Goal: Information Seeking & Learning: Learn about a topic

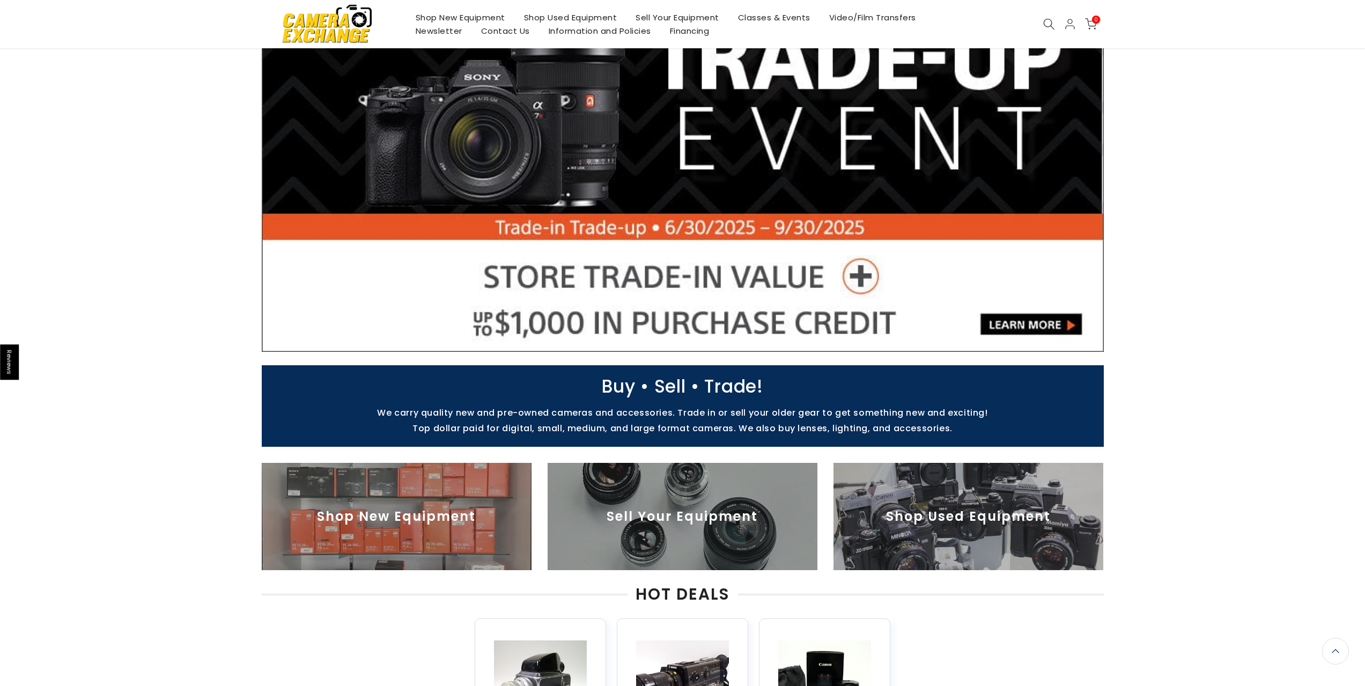
scroll to position [106, 0]
click at [1009, 519] on img at bounding box center [968, 516] width 270 height 107
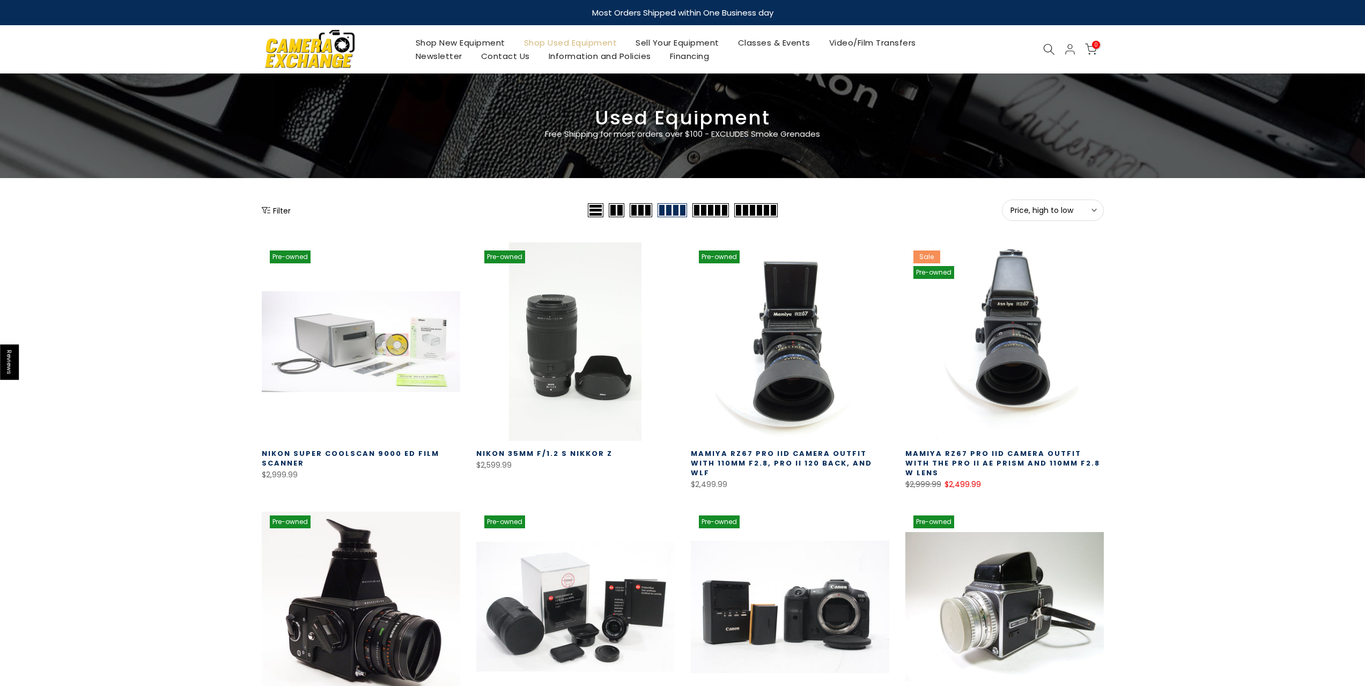
click at [1098, 209] on button "Price, high to low Sort" at bounding box center [1053, 209] width 102 height 21
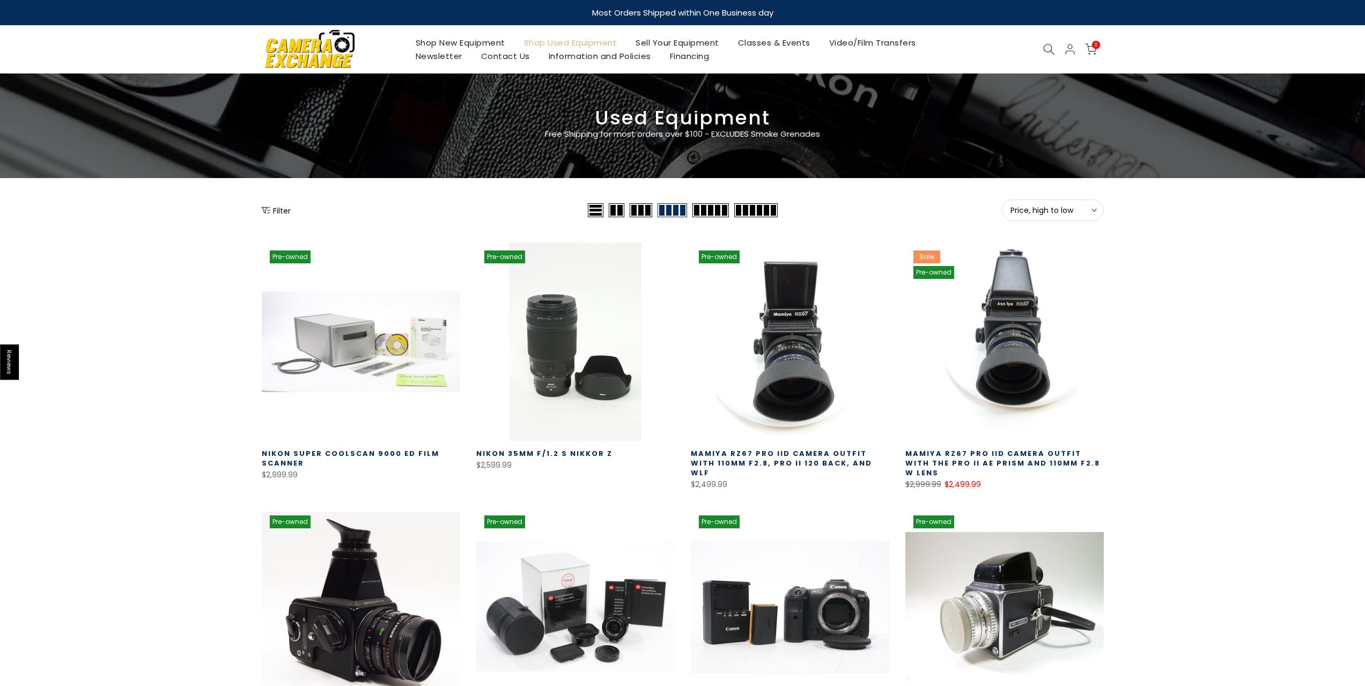
click at [594, 212] on span at bounding box center [596, 210] width 16 height 14
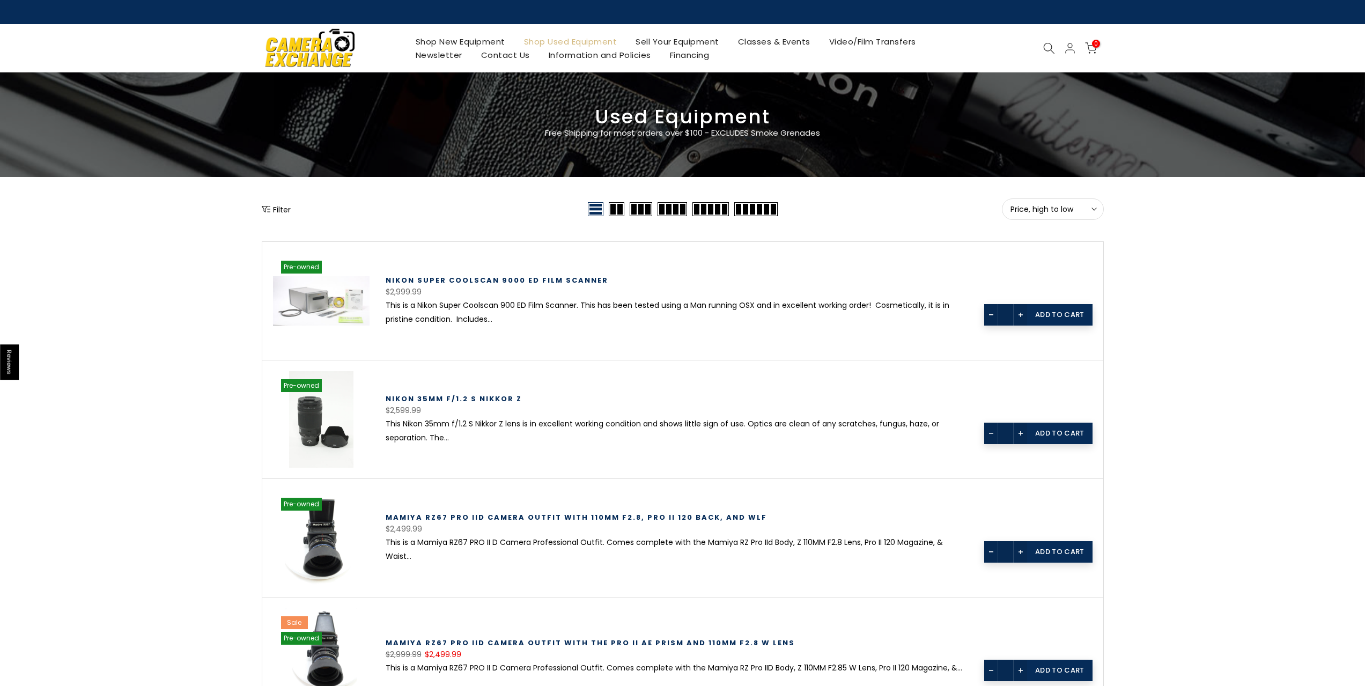
click at [737, 212] on span at bounding box center [755, 209] width 43 height 14
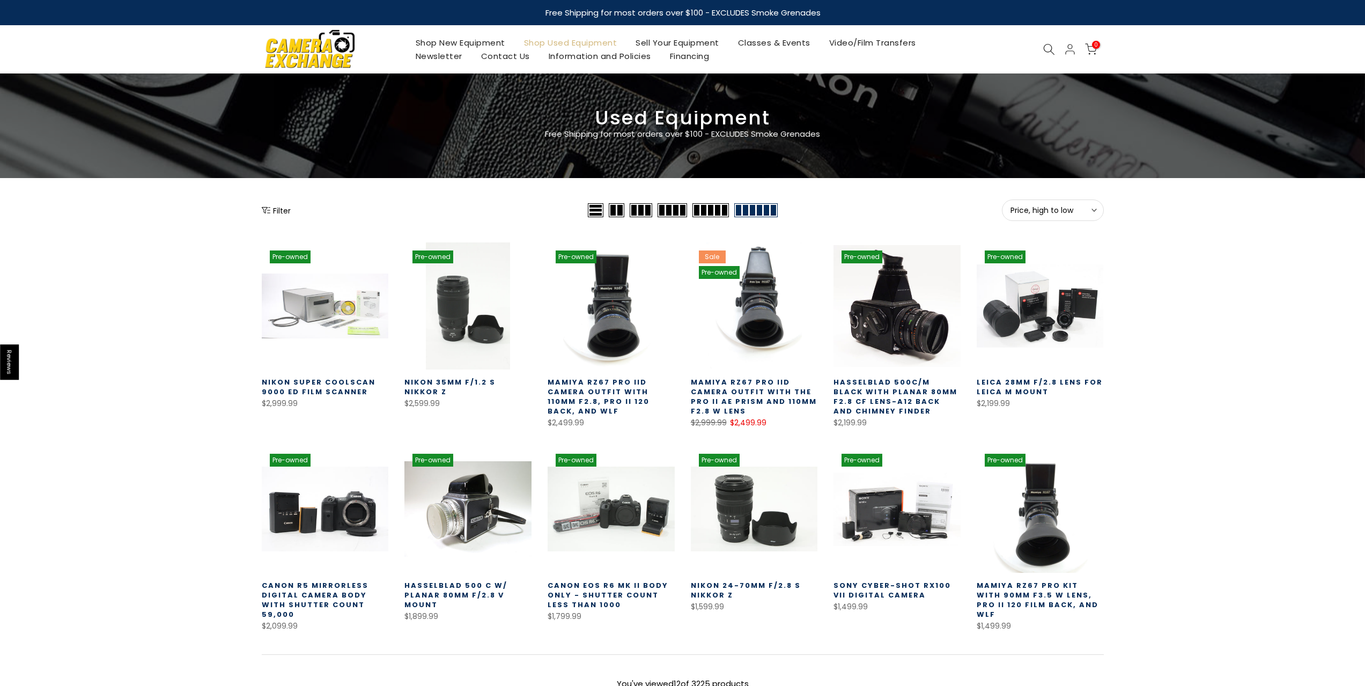
click at [596, 206] on span at bounding box center [596, 210] width 16 height 14
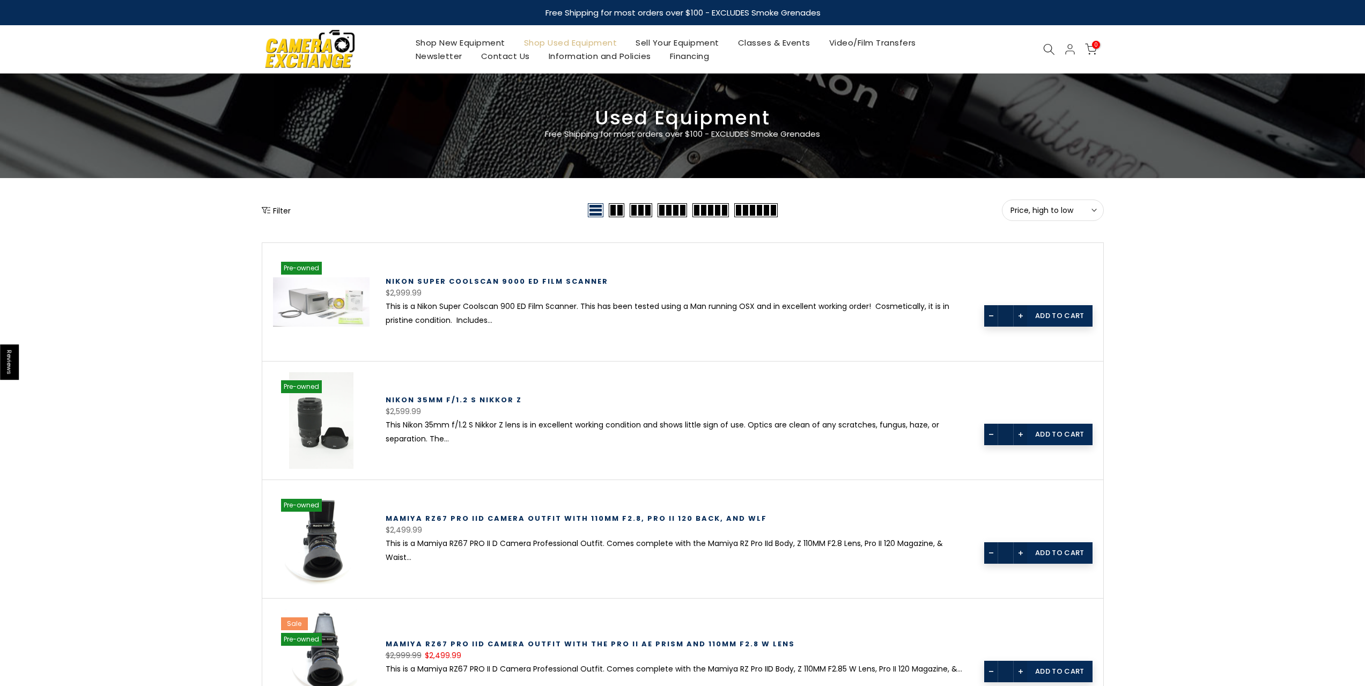
click at [1070, 209] on span "Price, high to low" at bounding box center [1052, 210] width 85 height 10
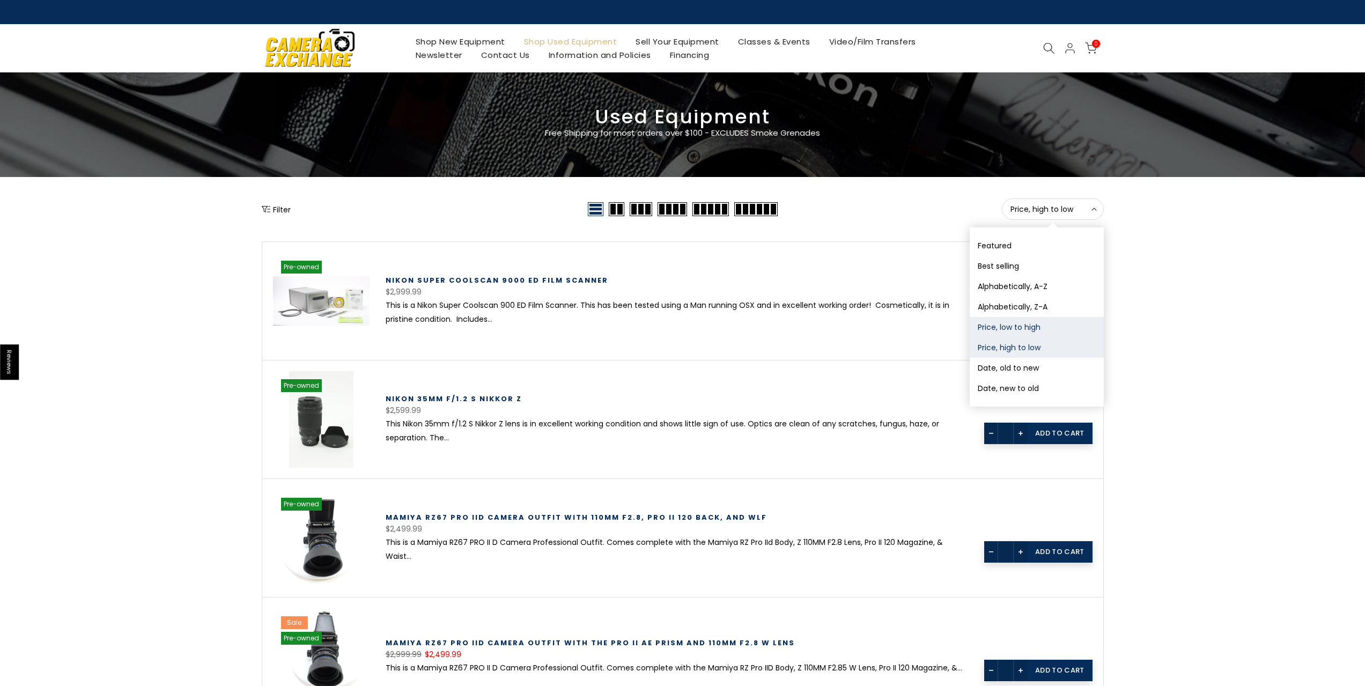
click at [1027, 328] on button "Price, low to high" at bounding box center [1036, 327] width 134 height 20
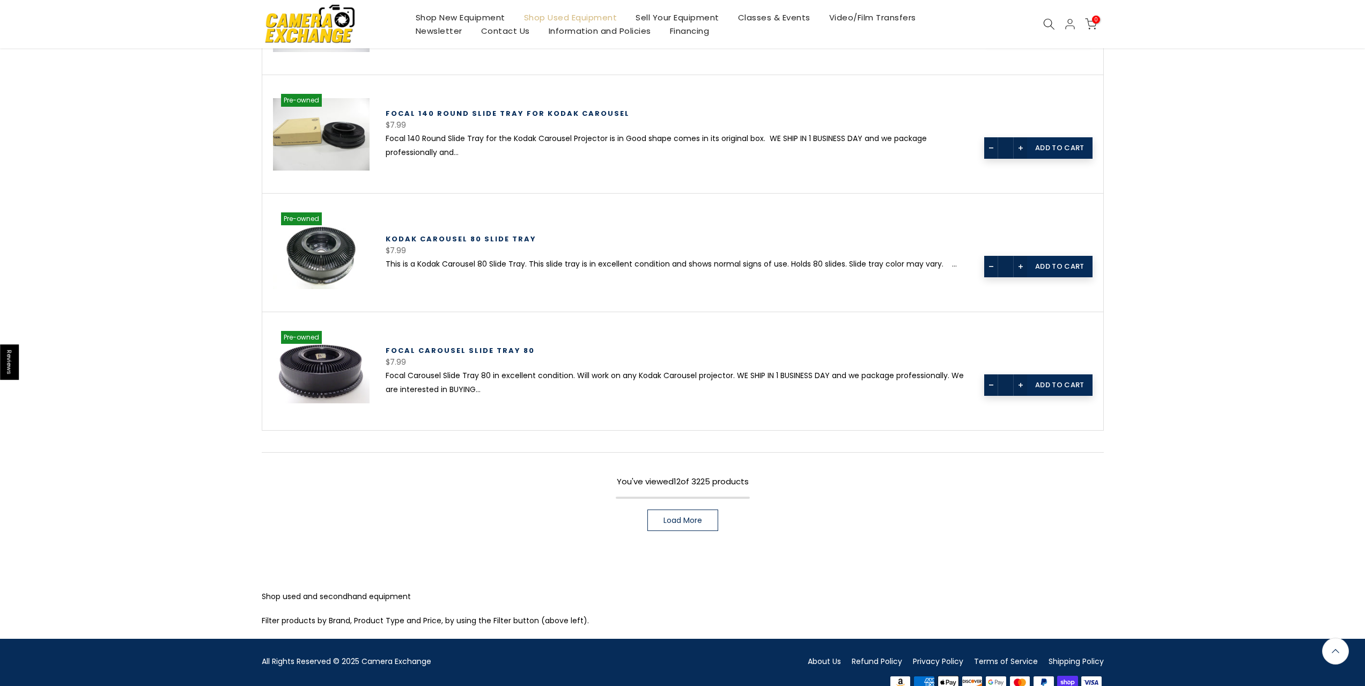
scroll to position [1233, 0]
click at [685, 522] on span "Load More" at bounding box center [682, 520] width 39 height 8
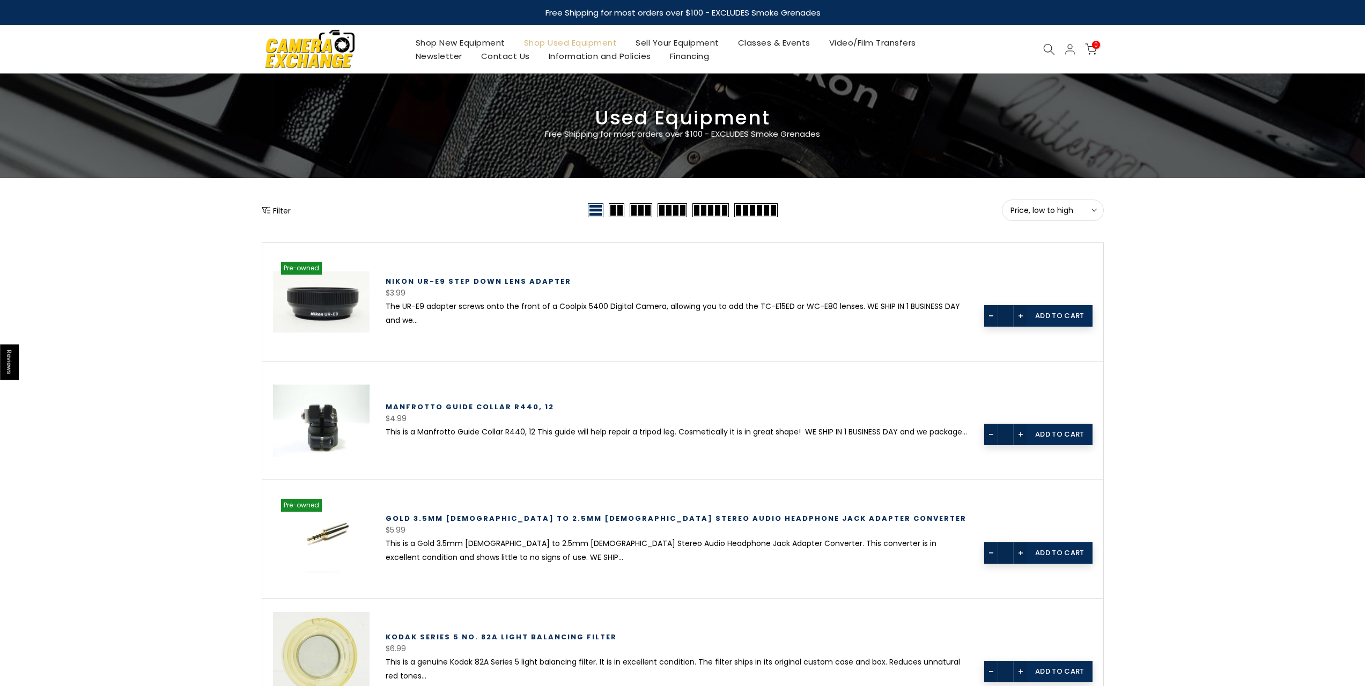
click at [657, 41] on link "Sell Your Equipment" at bounding box center [677, 42] width 102 height 13
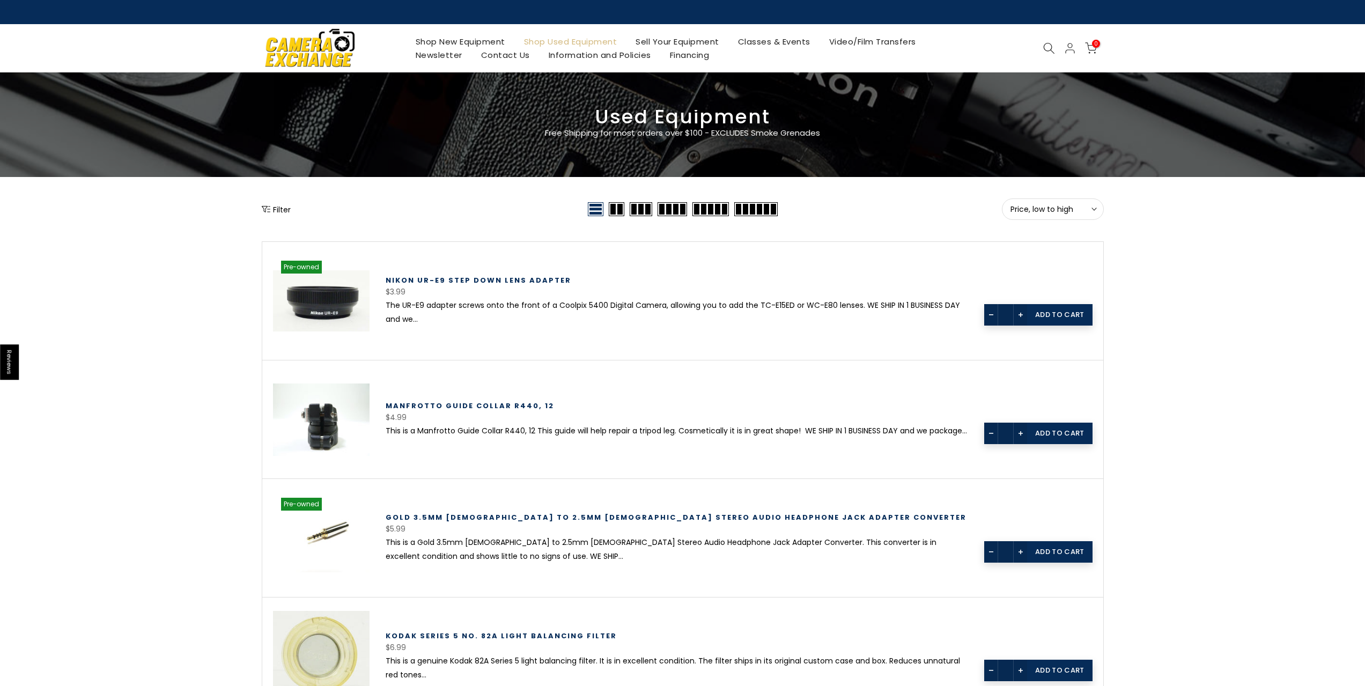
click at [315, 50] on img at bounding box center [309, 48] width 91 height 46
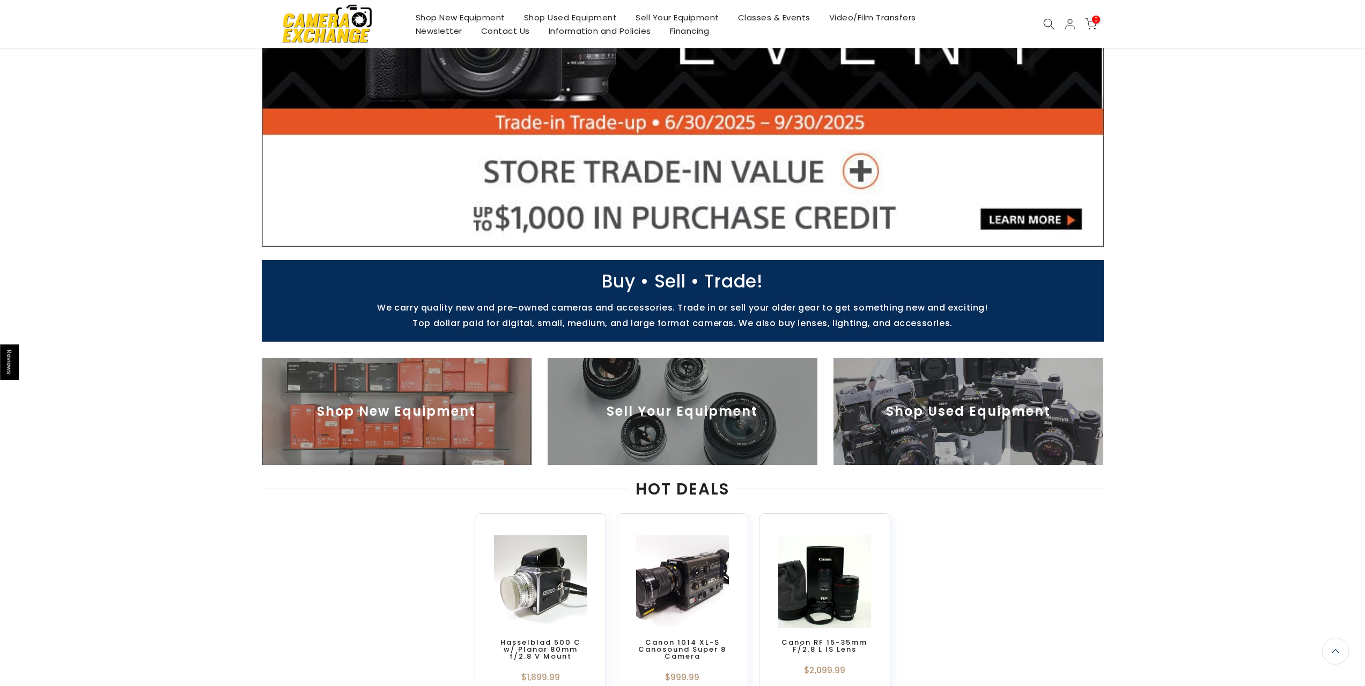
scroll to position [213, 0]
